Goal: Information Seeking & Learning: Learn about a topic

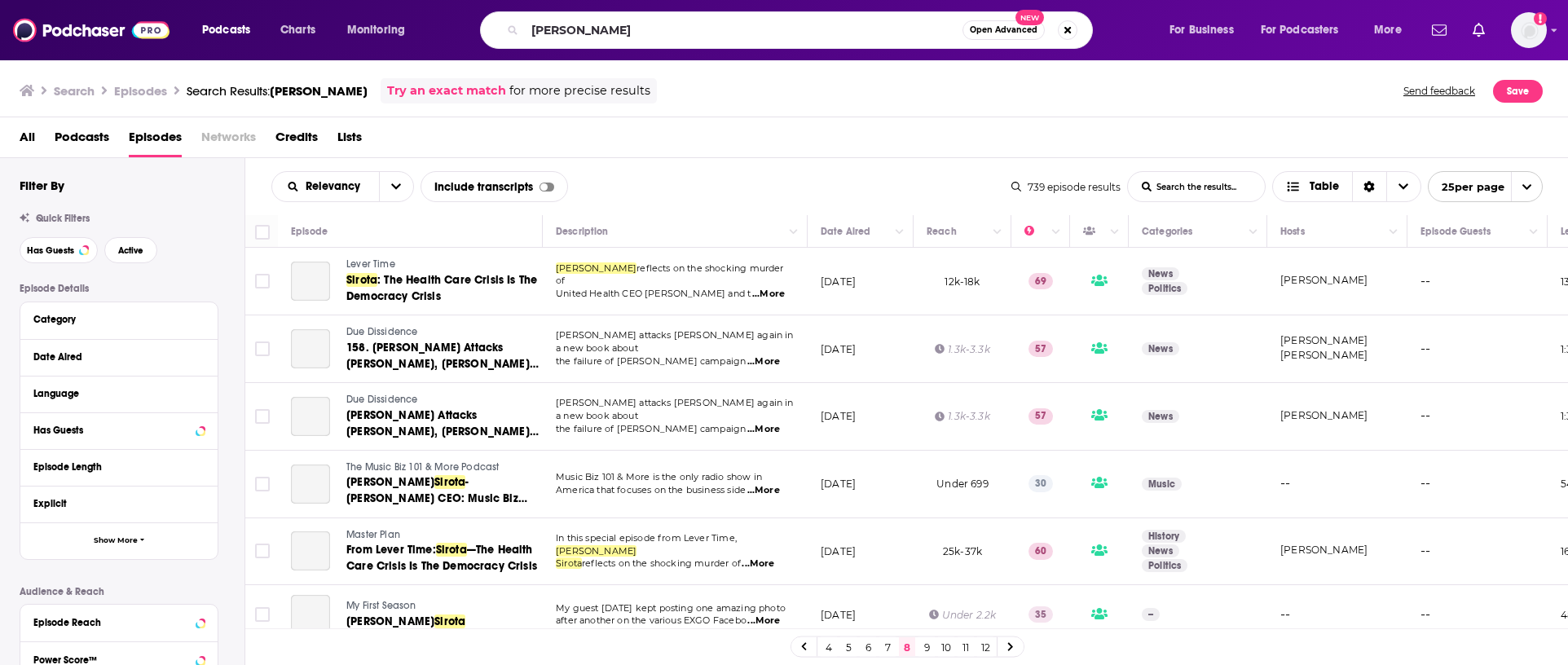
scroll to position [1391, 0]
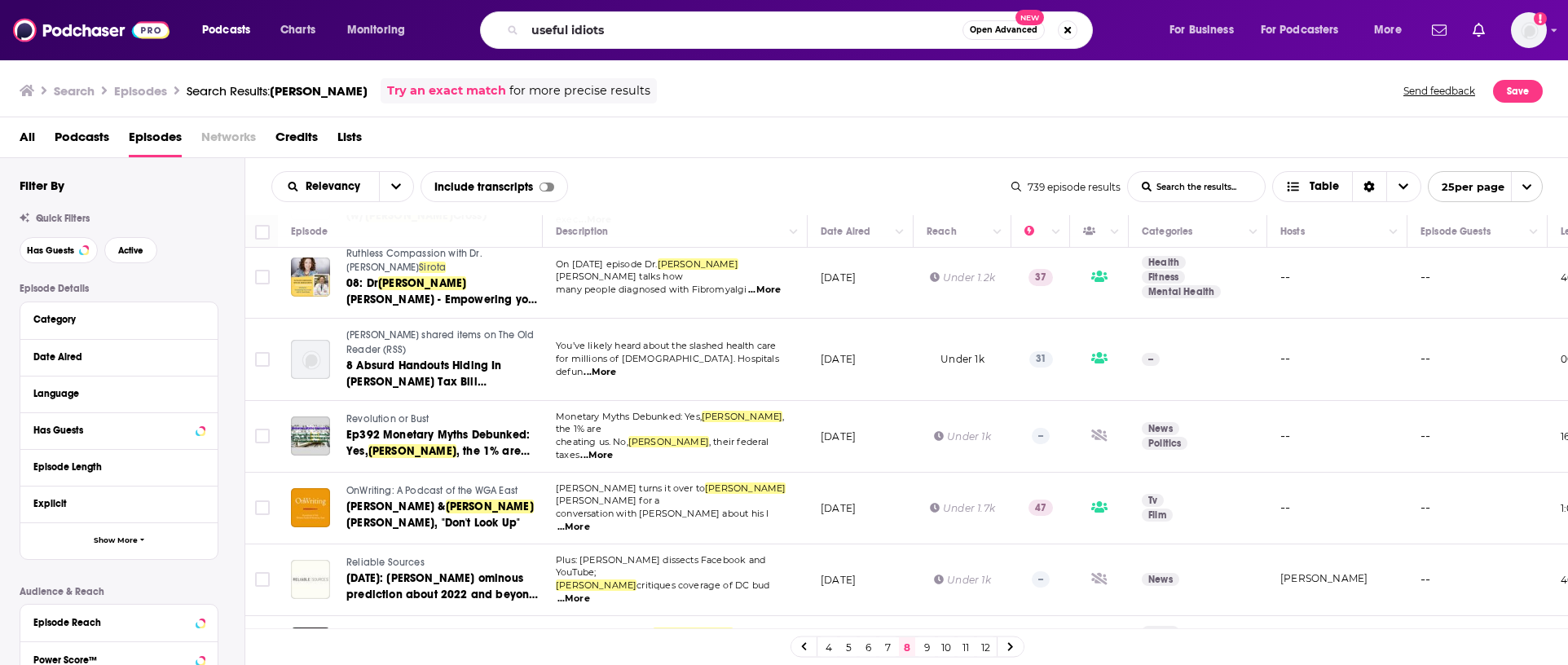
type input "useful idiots"
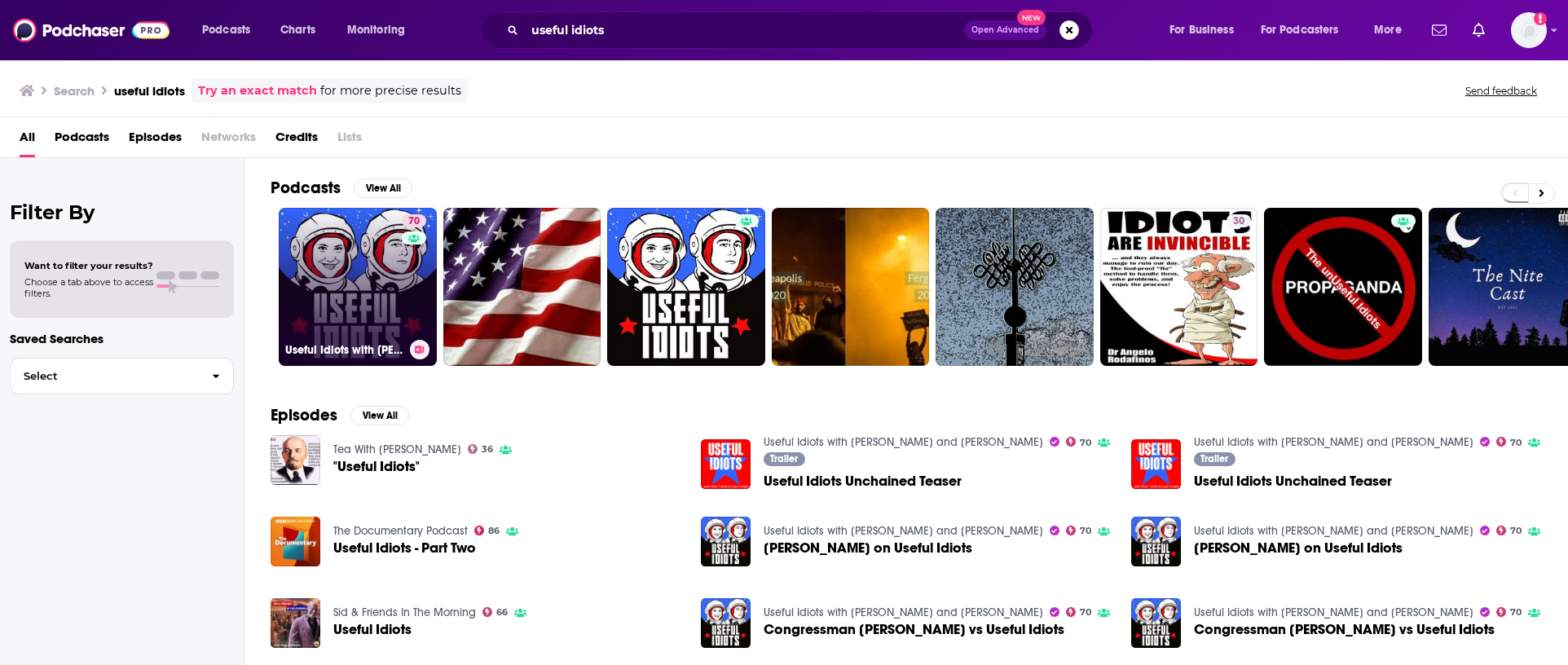
click at [369, 310] on link "70 Useful Idiots with [PERSON_NAME] and [PERSON_NAME]" at bounding box center [358, 286] width 158 height 159
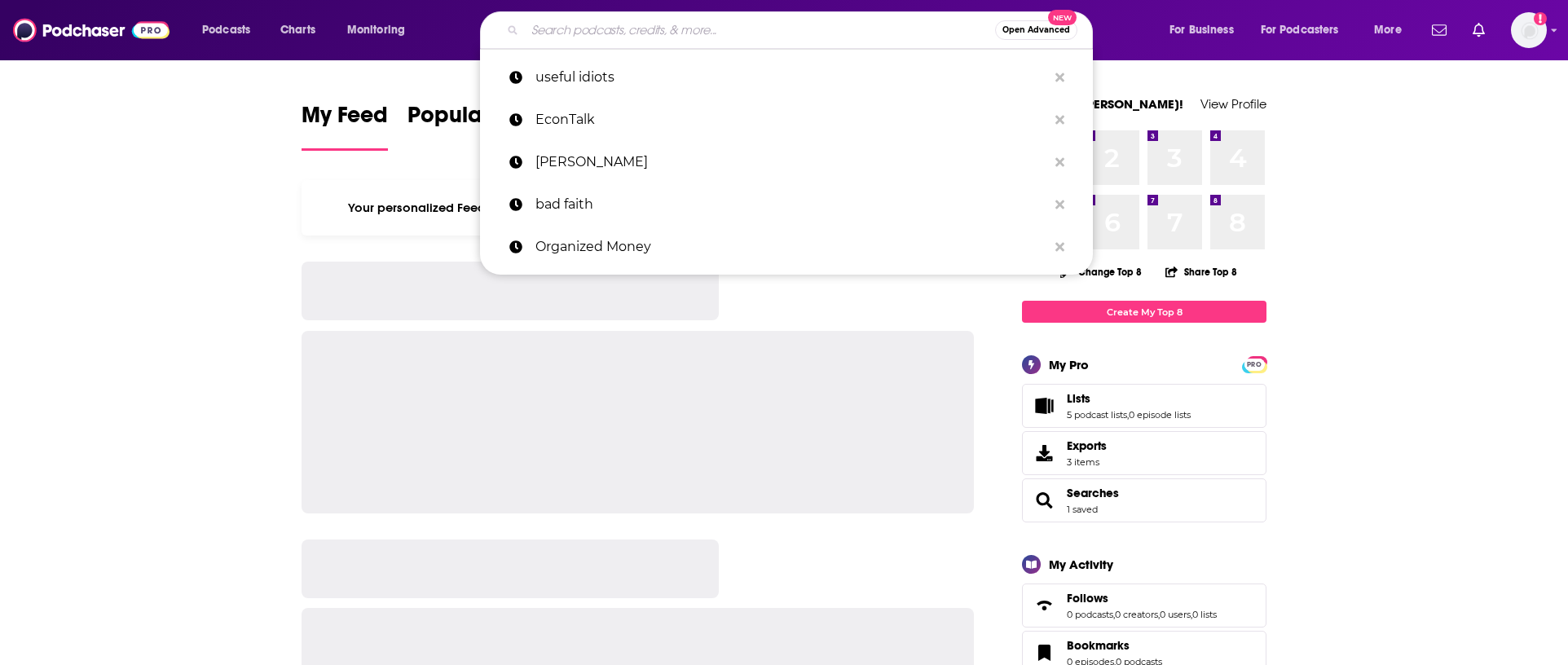
click at [556, 31] on input "Search podcasts, credits, & more..." at bounding box center [760, 30] width 470 height 26
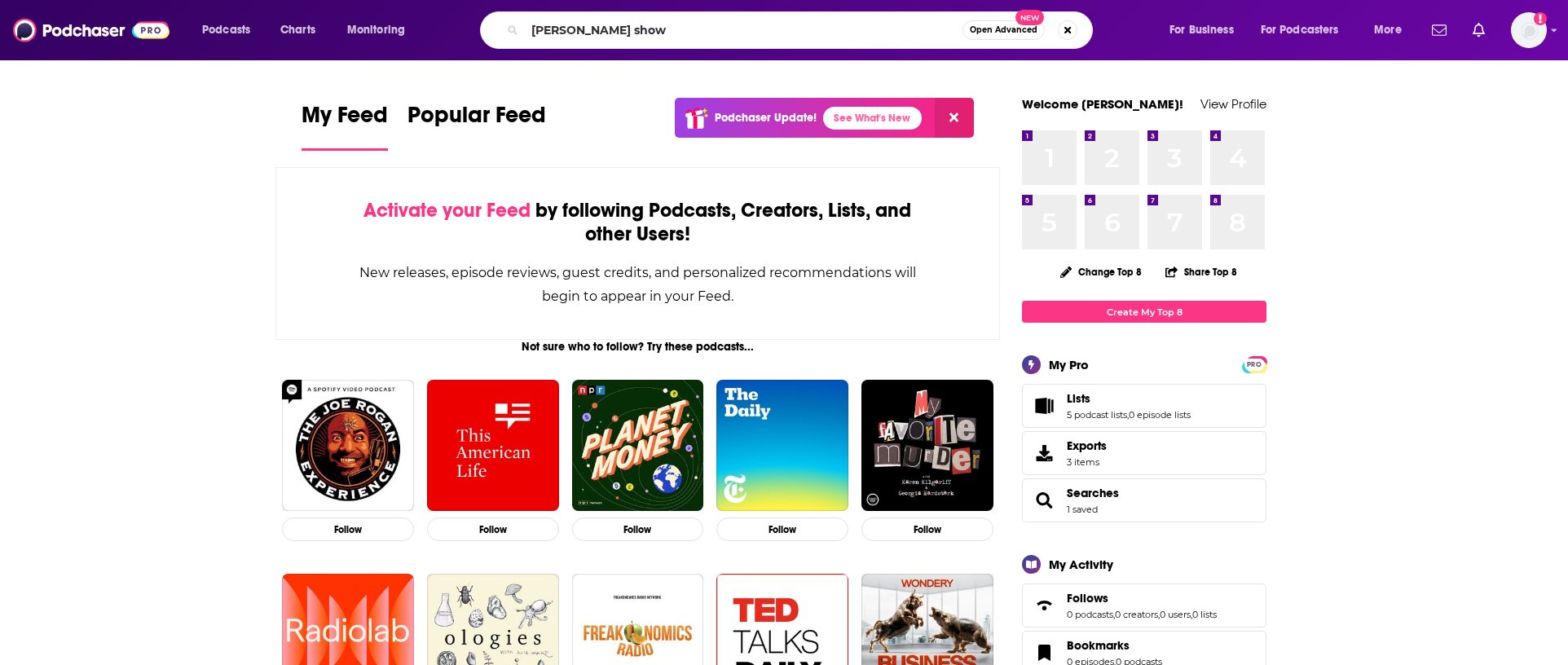
type input "[PERSON_NAME] show"
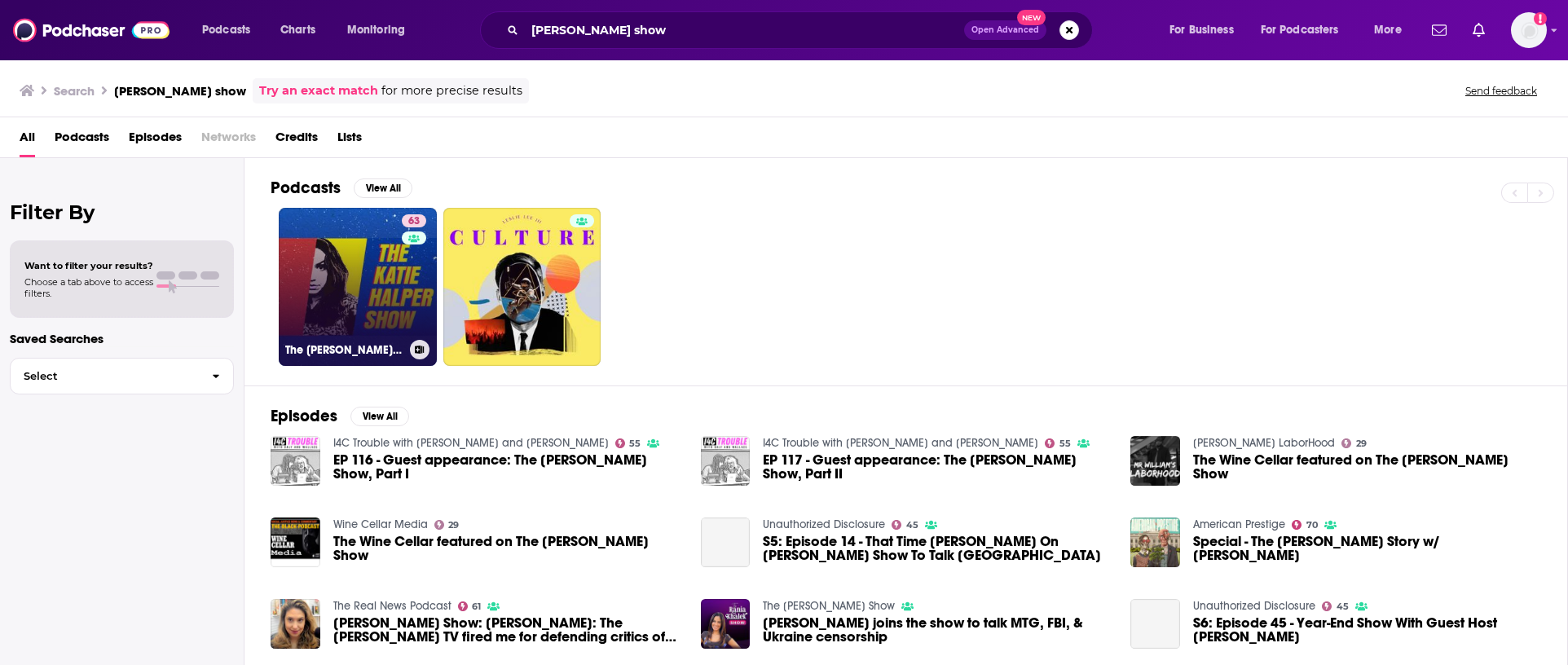
click at [345, 289] on link "63 The [PERSON_NAME] Show" at bounding box center [358, 286] width 158 height 159
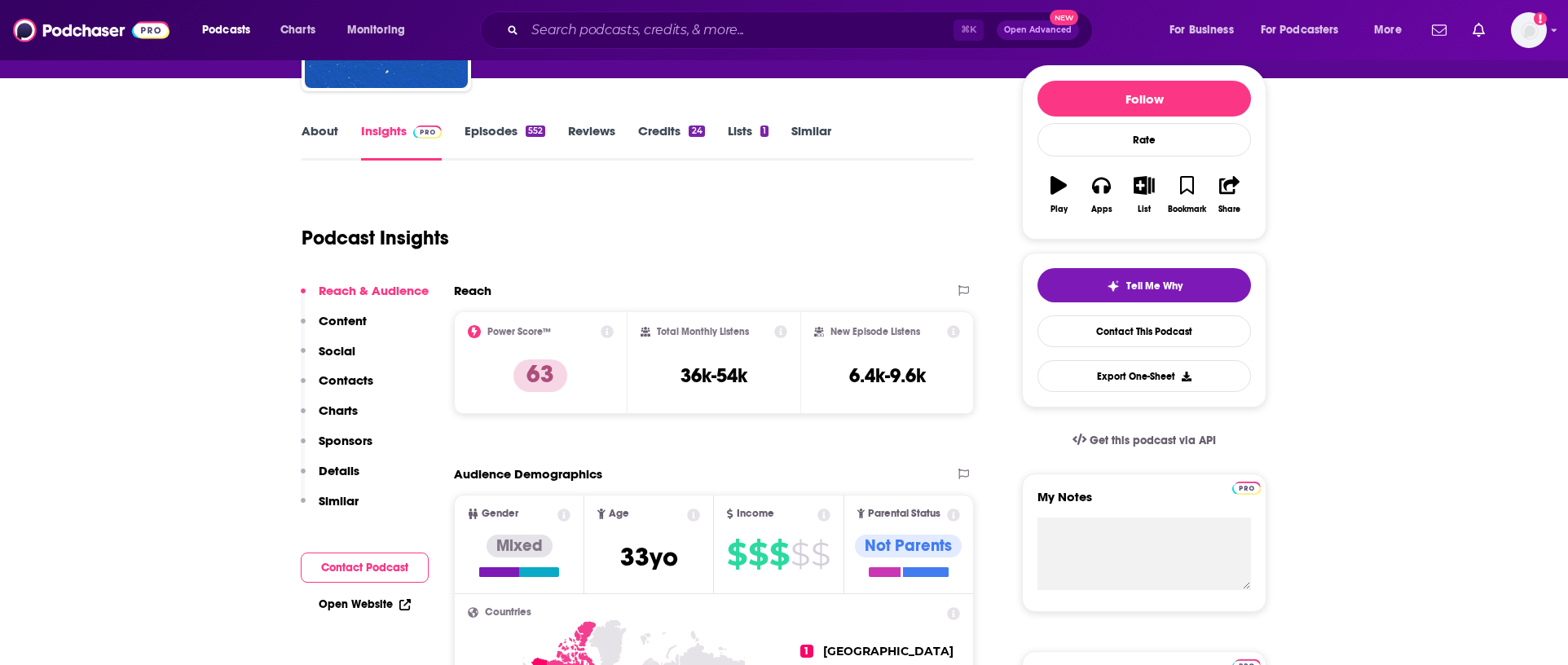
scroll to position [164, 0]
